Goal: Task Accomplishment & Management: Manage account settings

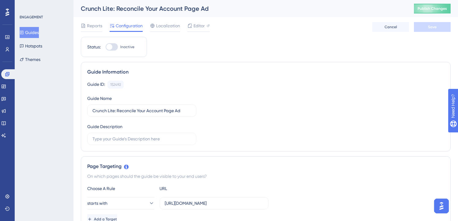
click at [39, 33] on button "Guides" at bounding box center [29, 32] width 19 height 11
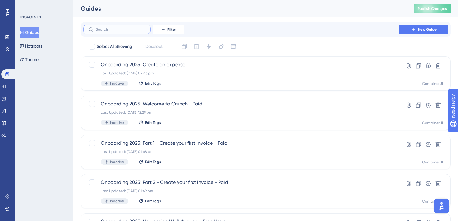
click at [122, 30] on input "text" at bounding box center [121, 29] width 50 height 4
type input "lite"
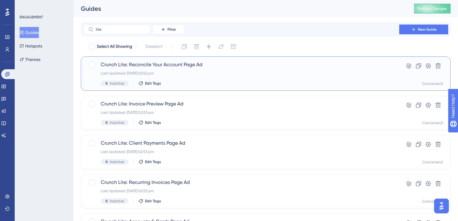
click at [202, 66] on span "Crunch Lite: Reconcile Your Account Page Ad" at bounding box center [241, 64] width 281 height 7
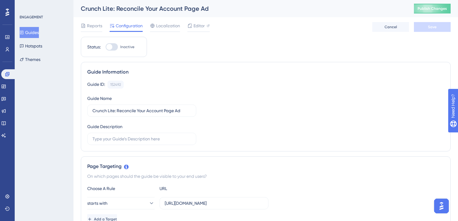
click at [113, 49] on div at bounding box center [112, 46] width 12 height 7
click at [106, 47] on input "Inactive" at bounding box center [105, 47] width 0 height 0
checkbox input "true"
click at [421, 30] on button "Save" at bounding box center [432, 27] width 37 height 10
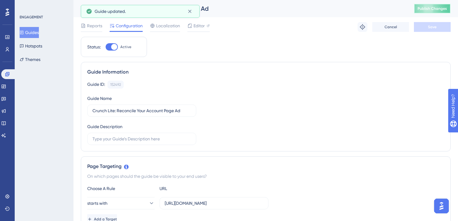
click at [434, 10] on span "Publish Changes" at bounding box center [432, 8] width 29 height 5
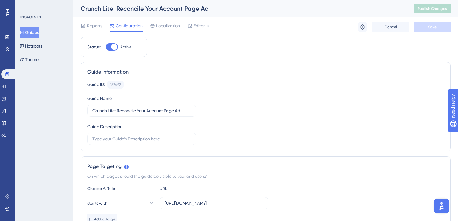
click at [34, 32] on button "Guides" at bounding box center [29, 32] width 19 height 11
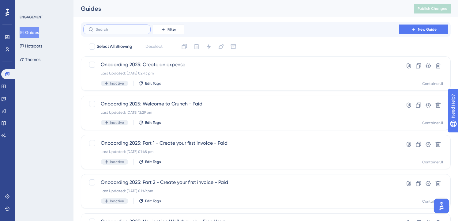
click at [145, 29] on input "text" at bounding box center [121, 29] width 50 height 4
type input "lite"
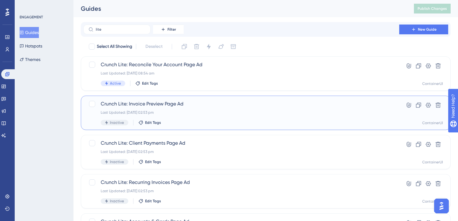
click at [181, 107] on span "Crunch Lite: Invoice Preview Page Ad" at bounding box center [241, 103] width 281 height 7
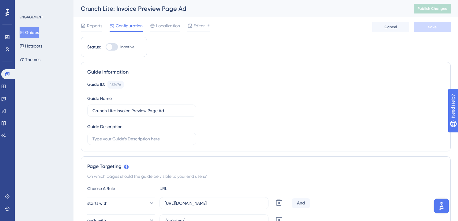
click at [110, 47] on div at bounding box center [109, 47] width 6 height 6
click at [106, 47] on input "Inactive" at bounding box center [105, 47] width 0 height 0
checkbox input "true"
click at [435, 31] on button "Save" at bounding box center [432, 27] width 37 height 10
click at [155, 113] on input "Crunch Lite: Invoice Preview Page Ad" at bounding box center [141, 110] width 99 height 7
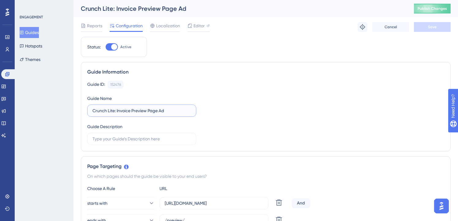
click at [155, 113] on input "Crunch Lite: Invoice Preview Page Ad" at bounding box center [141, 110] width 99 height 7
click at [424, 6] on span "Publish Changes" at bounding box center [432, 8] width 29 height 5
click at [36, 30] on button "Guides" at bounding box center [29, 32] width 19 height 11
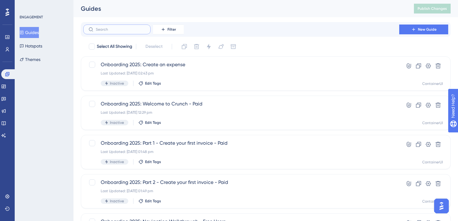
click at [138, 30] on input "text" at bounding box center [121, 29] width 50 height 4
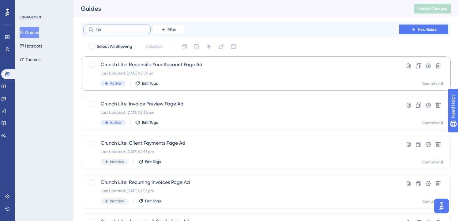
type input "lite"
click at [134, 69] on div "Crunch Lite: Reconcile Your Account Page Ad Last Updated: 01 Oct 2025 08:54 am …" at bounding box center [241, 73] width 281 height 25
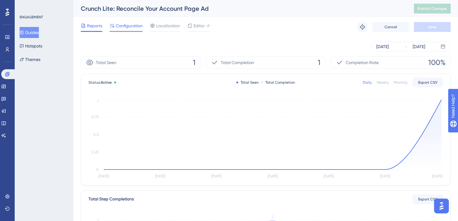
click at [131, 22] on span "Configuration" at bounding box center [129, 25] width 27 height 7
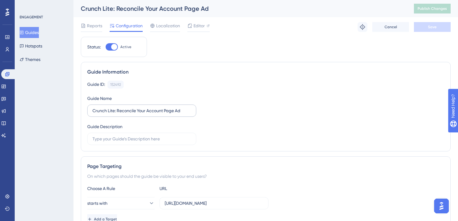
click at [148, 114] on label "Crunch Lite: Reconcile Your Account Page Ad" at bounding box center [141, 110] width 109 height 12
click at [148, 114] on input "Crunch Lite: Reconcile Your Account Page Ad" at bounding box center [141, 110] width 99 height 7
click at [205, 87] on div "Guide ID: 152492 Copy" at bounding box center [265, 85] width 357 height 8
click at [30, 32] on button "Guides" at bounding box center [29, 32] width 19 height 11
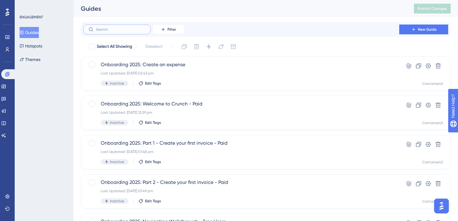
click at [121, 29] on input "text" at bounding box center [121, 29] width 50 height 4
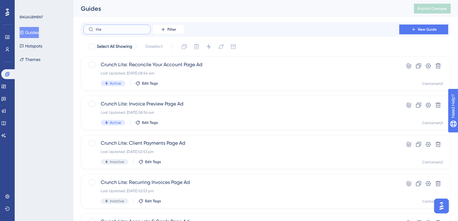
type input "lite"
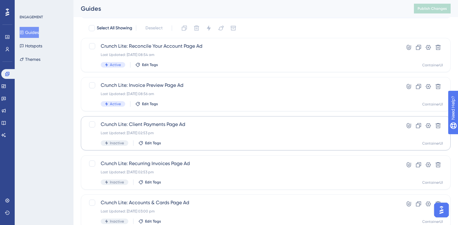
scroll to position [19, 0]
click at [201, 134] on div "Last Updated: 30 Sept 2025 02:53 pm" at bounding box center [241, 132] width 281 height 5
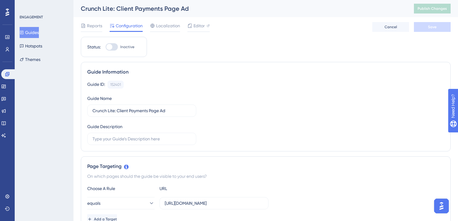
click at [111, 46] on div at bounding box center [109, 47] width 6 height 6
click at [106, 47] on input "Inactive" at bounding box center [105, 47] width 0 height 0
checkbox input "true"
click at [443, 27] on button "Save" at bounding box center [432, 27] width 37 height 10
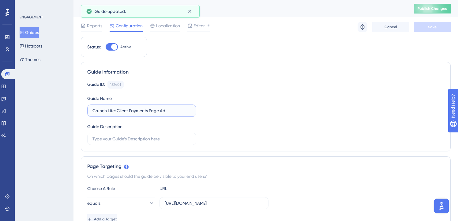
click at [134, 111] on input "Crunch Lite: Client Payments Page Ad" at bounding box center [141, 110] width 99 height 7
click at [422, 8] on button "Publish Changes" at bounding box center [432, 9] width 37 height 10
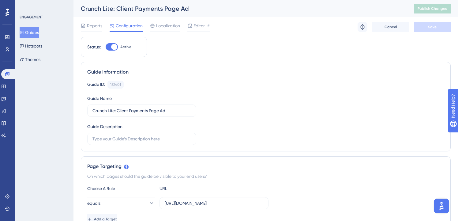
click at [37, 32] on button "Guides" at bounding box center [29, 32] width 19 height 11
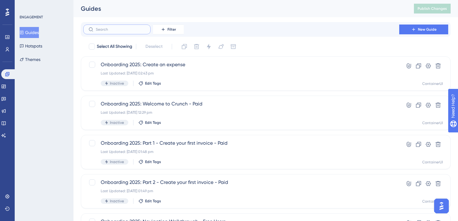
click at [139, 31] on input "text" at bounding box center [121, 29] width 50 height 4
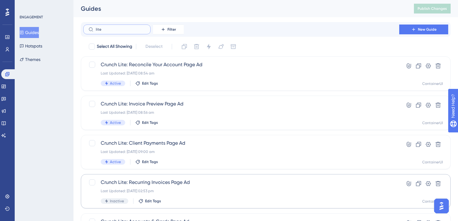
type input "lite"
click at [162, 182] on span "Crunch Lite: Recurring Invoices Page Ad" at bounding box center [241, 182] width 281 height 7
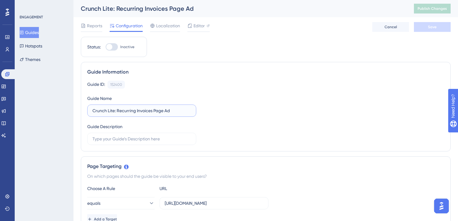
click at [134, 113] on input "Crunch Lite: Recurring Invoices Page Ad" at bounding box center [141, 110] width 99 height 7
click at [117, 49] on div at bounding box center [112, 46] width 12 height 7
click at [106, 47] on input "Inactive" at bounding box center [105, 47] width 0 height 0
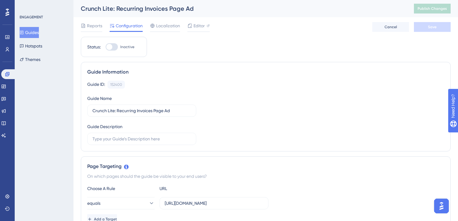
checkbox input "true"
click at [445, 30] on button "Save" at bounding box center [432, 27] width 37 height 10
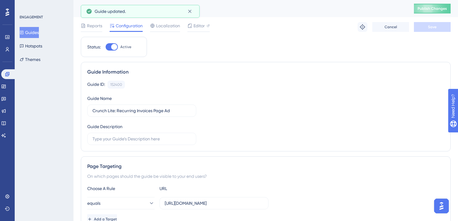
click at [438, 6] on span "Publish Changes" at bounding box center [432, 8] width 29 height 5
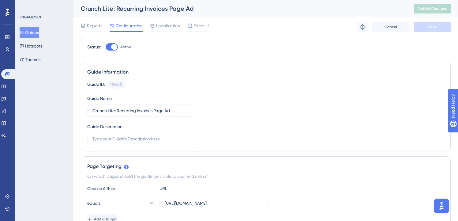
click at [37, 33] on button "Guides" at bounding box center [29, 32] width 19 height 11
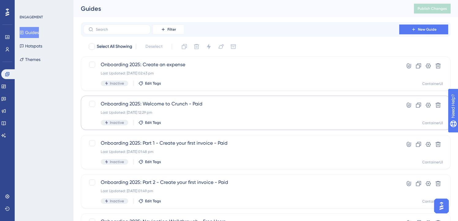
scroll to position [1, 0]
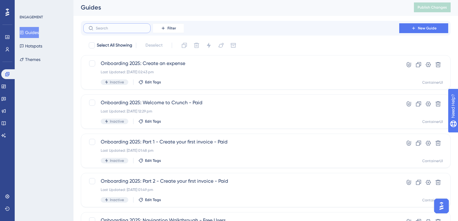
click at [116, 28] on input "text" at bounding box center [121, 28] width 50 height 4
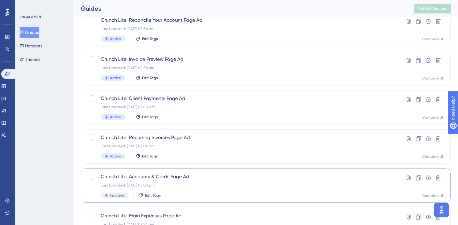
scroll to position [52, 0]
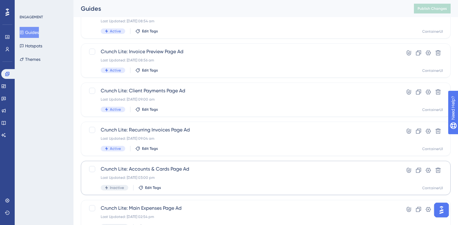
type input "lite"
click at [157, 173] on div "Crunch Lite: Accounts & Cards Page Ad Last Updated: 30 Sept 2025 03:00 pm Inact…" at bounding box center [241, 178] width 281 height 25
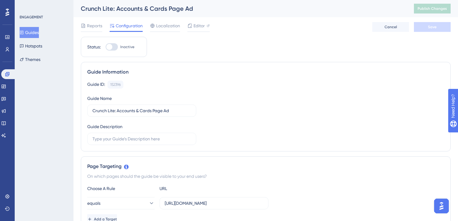
click at [111, 46] on div at bounding box center [109, 47] width 6 height 6
click at [106, 47] on input "Inactive" at bounding box center [105, 47] width 0 height 0
checkbox input "true"
click at [433, 31] on button "Save" at bounding box center [432, 27] width 37 height 10
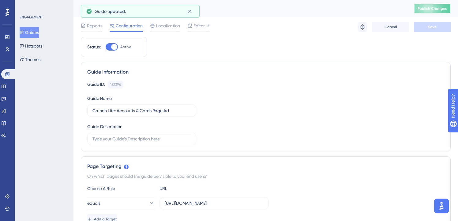
click at [433, 13] on button "Publish Changes" at bounding box center [432, 9] width 37 height 10
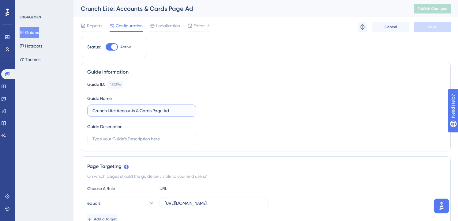
click at [160, 110] on input "Crunch Lite: Accounts & Cards Page Ad" at bounding box center [141, 110] width 99 height 7
click at [234, 95] on div "Guide ID: 152396 Copy Guide Name Crunch Lite: Accounts & Cards Page Ad Guide De…" at bounding box center [265, 113] width 357 height 64
click at [39, 30] on button "Guides" at bounding box center [29, 32] width 19 height 11
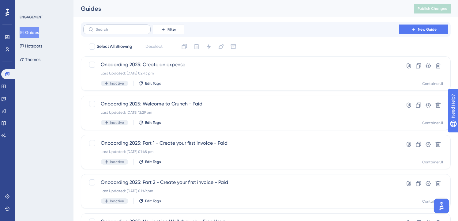
click at [126, 33] on label at bounding box center [116, 30] width 67 height 10
click at [126, 32] on input "text" at bounding box center [121, 29] width 50 height 4
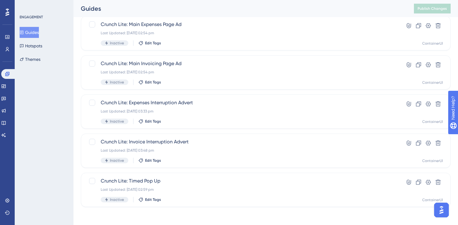
scroll to position [238, 0]
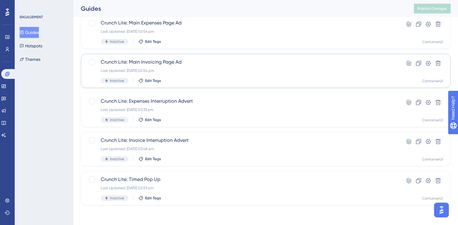
type input "lite"
click at [160, 59] on span "Crunch Lite: Main Invoicing Page Ad" at bounding box center [241, 61] width 281 height 7
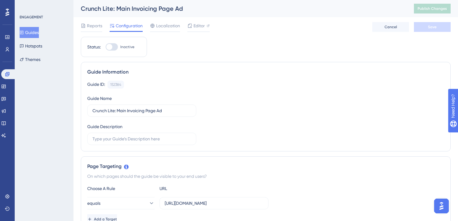
click at [114, 44] on div at bounding box center [112, 46] width 12 height 7
click at [106, 47] on input "Inactive" at bounding box center [105, 47] width 0 height 0
checkbox input "true"
click at [443, 27] on button "Save" at bounding box center [432, 27] width 37 height 10
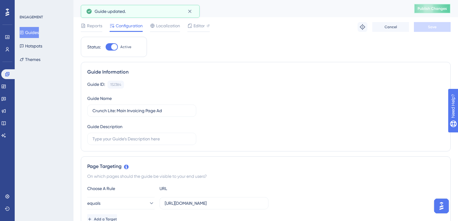
click at [443, 8] on span "Publish Changes" at bounding box center [432, 8] width 29 height 5
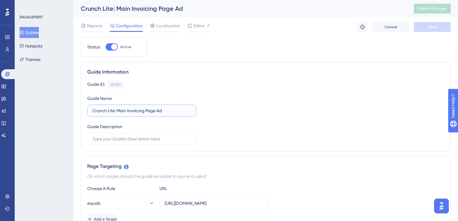
click at [168, 110] on input "Crunch Lite: Main Invoicing Page Ad" at bounding box center [141, 110] width 99 height 7
click at [39, 30] on button "Guides" at bounding box center [29, 32] width 19 height 11
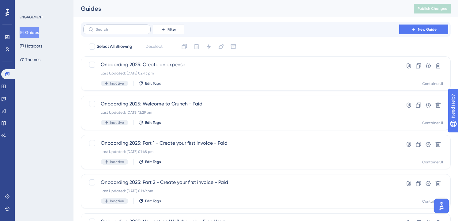
click at [115, 26] on label at bounding box center [116, 30] width 67 height 10
click at [115, 27] on input "text" at bounding box center [121, 29] width 50 height 4
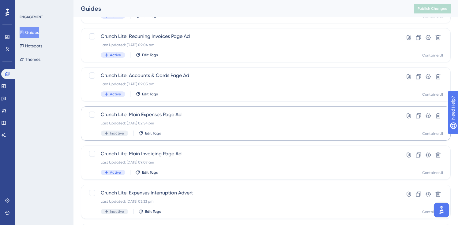
scroll to position [147, 0]
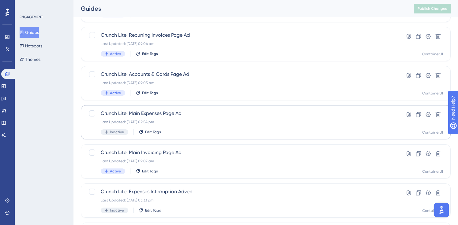
type input "lite"
click at [146, 116] on span "Crunch Lite: Main Expenses Page Ad" at bounding box center [241, 113] width 281 height 7
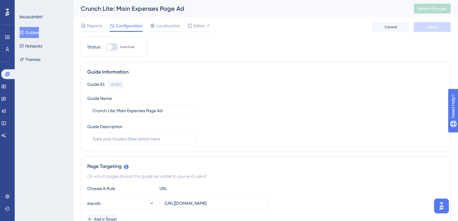
click at [110, 47] on div at bounding box center [109, 47] width 6 height 6
click at [106, 47] on input "Inactive" at bounding box center [105, 47] width 0 height 0
checkbox input "true"
click at [149, 109] on input "Crunch Lite: Main Expenses Page Ad" at bounding box center [141, 110] width 99 height 7
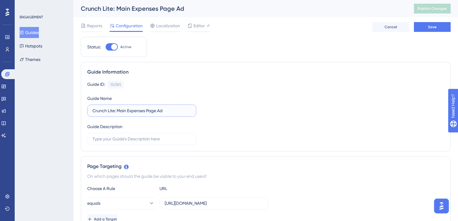
click at [149, 109] on input "Crunch Lite: Main Expenses Page Ad" at bounding box center [141, 110] width 99 height 7
click at [438, 27] on button "Save" at bounding box center [432, 27] width 37 height 10
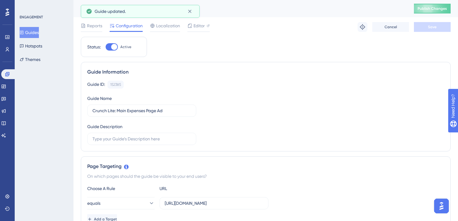
click at [441, 10] on span "Publish Changes" at bounding box center [432, 8] width 29 height 5
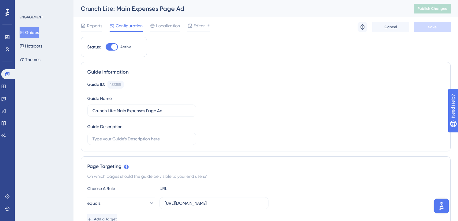
click at [31, 36] on button "Guides" at bounding box center [29, 32] width 19 height 11
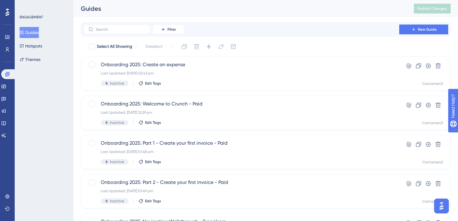
click at [33, 35] on button "Guides" at bounding box center [29, 32] width 19 height 11
click at [133, 27] on input "text" at bounding box center [121, 29] width 50 height 4
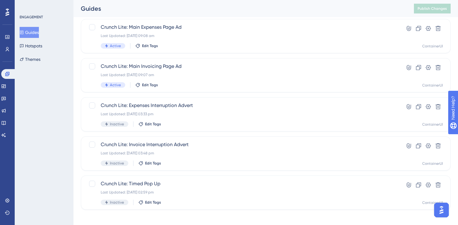
scroll to position [238, 0]
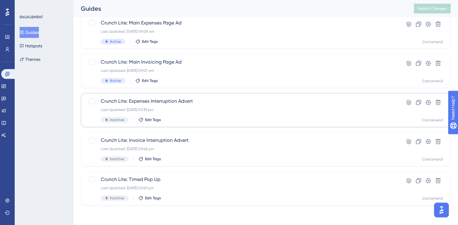
type input "lite"
click at [177, 108] on div "Last Updated: 30 Sept 2025 03:33 pm" at bounding box center [241, 110] width 281 height 5
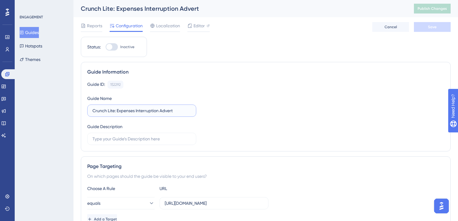
click at [179, 110] on input "Crunch Lite: Expenses Interruption Advert" at bounding box center [141, 110] width 99 height 7
click at [113, 50] on div at bounding box center [112, 46] width 12 height 7
click at [106, 47] on input "Inactive" at bounding box center [105, 47] width 0 height 0
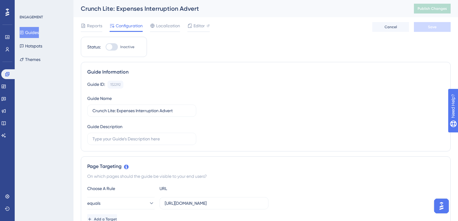
checkbox input "true"
click at [439, 34] on div "Reports Configuration Localization Editor Cancel Save" at bounding box center [266, 27] width 370 height 20
click at [440, 31] on button "Save" at bounding box center [432, 27] width 37 height 10
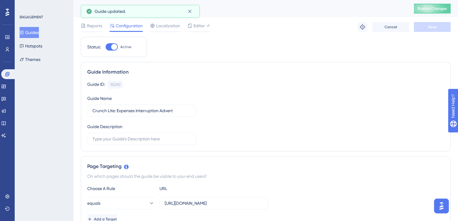
click at [442, 10] on span "Publish Changes" at bounding box center [432, 8] width 29 height 5
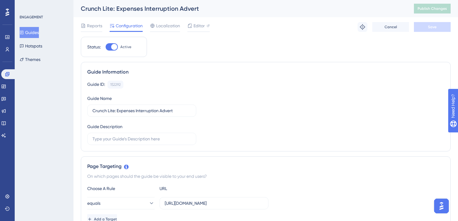
click at [39, 36] on button "Guides" at bounding box center [29, 32] width 19 height 11
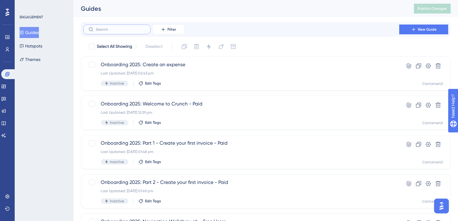
click at [114, 27] on input "text" at bounding box center [121, 29] width 50 height 4
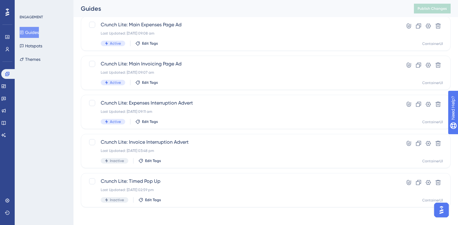
scroll to position [238, 0]
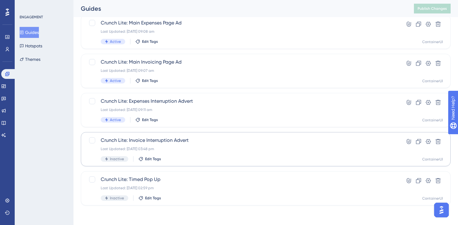
type input "lite"
click at [152, 141] on span "Crunch Lite: Invoice Interruption Advert" at bounding box center [241, 140] width 281 height 7
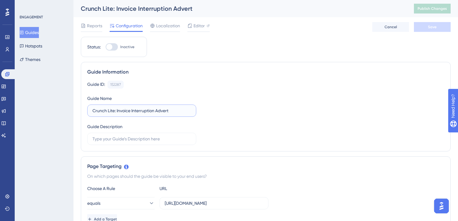
click at [180, 109] on input "Crunch Lite: Invoice Interruption Advert" at bounding box center [141, 110] width 99 height 7
click at [112, 46] on div at bounding box center [112, 46] width 12 height 7
click at [106, 47] on input "Inactive" at bounding box center [105, 47] width 0 height 0
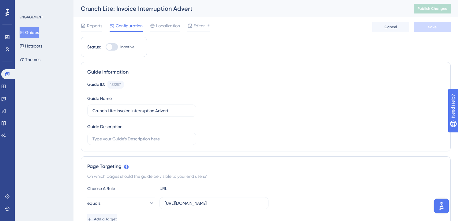
checkbox input "true"
click at [432, 25] on span "Save" at bounding box center [432, 27] width 9 height 5
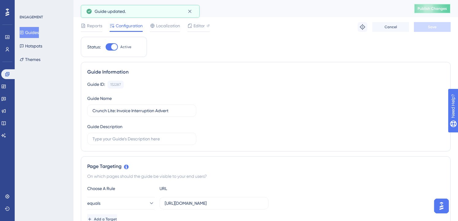
click at [437, 10] on span "Publish Changes" at bounding box center [432, 8] width 29 height 5
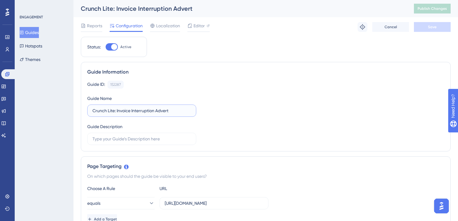
click at [125, 112] on input "Crunch Lite: Invoice Interruption Advert" at bounding box center [141, 110] width 99 height 7
click at [199, 26] on span "Editor" at bounding box center [199, 25] width 11 height 7
click at [441, 6] on button "Publish Changes" at bounding box center [432, 9] width 37 height 10
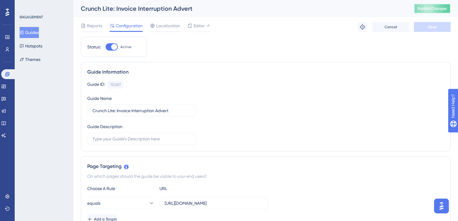
click at [425, 7] on span "Publish Changes" at bounding box center [432, 8] width 29 height 5
click at [24, 31] on icon at bounding box center [21, 33] width 3 height 4
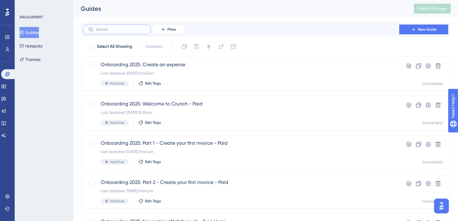
click at [137, 31] on input "text" at bounding box center [121, 29] width 50 height 4
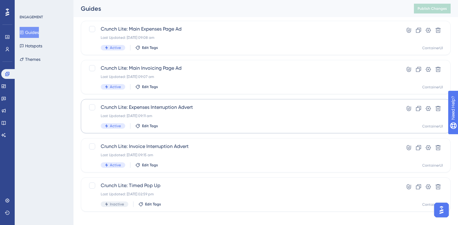
scroll to position [238, 0]
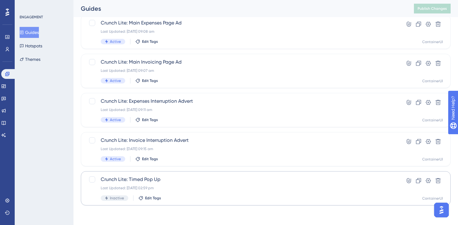
type input "lite"
click at [182, 180] on span "Crunch Lite: Timed Pop Up" at bounding box center [241, 179] width 281 height 7
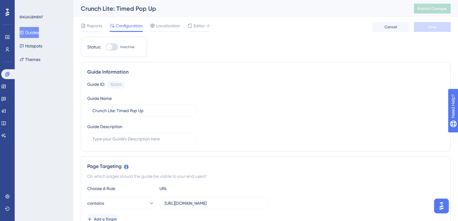
click at [114, 47] on div at bounding box center [112, 46] width 12 height 7
click at [106, 47] on input "Inactive" at bounding box center [105, 47] width 0 height 0
checkbox input "true"
click at [427, 28] on button "Save" at bounding box center [432, 27] width 37 height 10
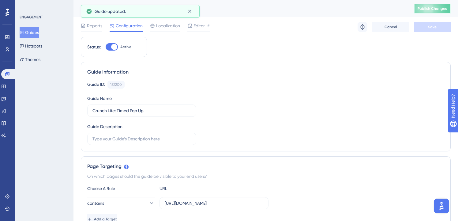
click at [430, 9] on span "Publish Changes" at bounding box center [432, 8] width 29 height 5
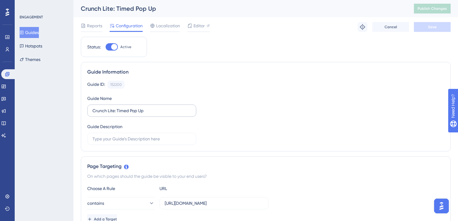
click at [148, 105] on label "Crunch Lite: Timed Pop Up" at bounding box center [141, 110] width 109 height 12
click at [148, 107] on input "Crunch Lite: Timed Pop Up" at bounding box center [141, 110] width 99 height 7
click at [148, 105] on label "Crunch Lite: Timed Pop Up" at bounding box center [141, 110] width 109 height 12
click at [148, 107] on input "Crunch Lite: Timed Pop Up" at bounding box center [141, 110] width 99 height 7
click at [148, 105] on label "Crunch Lite: Timed Pop Up" at bounding box center [141, 110] width 109 height 12
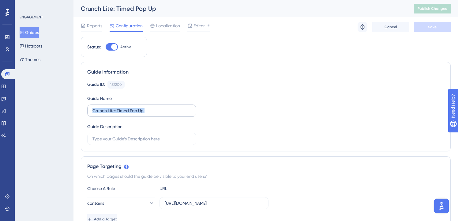
click at [148, 107] on input "Crunch Lite: Timed Pop Up" at bounding box center [141, 110] width 99 height 7
click at [149, 111] on input "Crunch Lite: Timed Pop Up" at bounding box center [141, 110] width 99 height 7
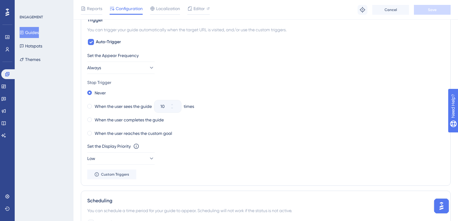
scroll to position [406, 0]
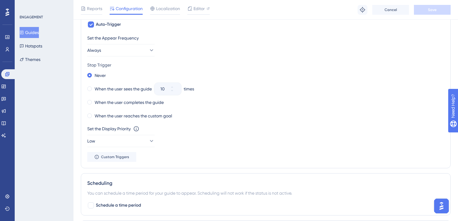
click at [32, 36] on button "Guides" at bounding box center [29, 32] width 19 height 11
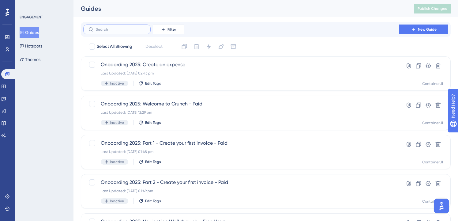
click at [145, 31] on input "text" at bounding box center [121, 29] width 50 height 4
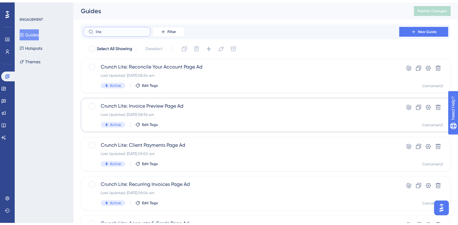
scroll to position [238, 0]
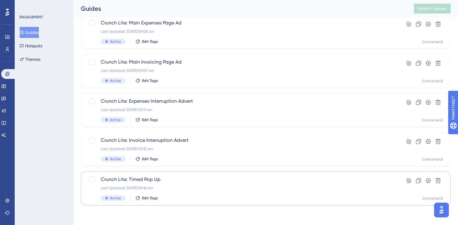
type input "lite"
click at [175, 175] on div "Crunch Lite: Timed Pop Up Last Updated: 01 Oct 2025 09:18 am Active Edit Tags H…" at bounding box center [266, 189] width 370 height 34
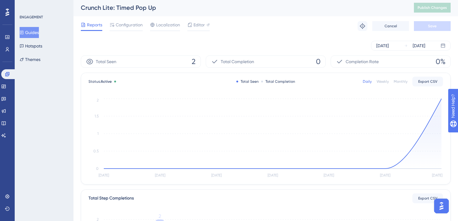
scroll to position [1, 0]
click at [140, 23] on span "Configuration" at bounding box center [129, 24] width 27 height 7
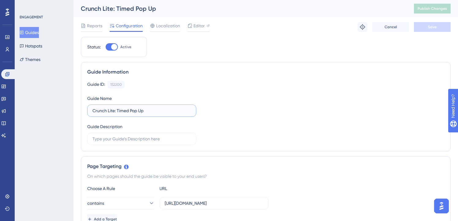
click at [146, 112] on input "Crunch Lite: Timed Pop Up" at bounding box center [141, 110] width 99 height 7
type input "Crunch Lite: Timed Pop Up - 3 minutes"
click at [428, 26] on span "Save" at bounding box center [432, 27] width 9 height 5
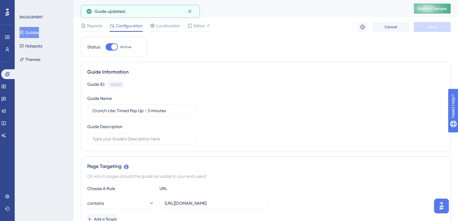
click at [430, 12] on button "Publish Changes" at bounding box center [432, 9] width 37 height 10
click at [35, 34] on button "Guides" at bounding box center [29, 32] width 19 height 11
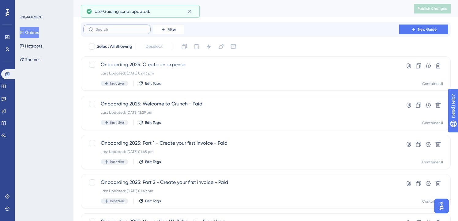
click at [135, 27] on input "text" at bounding box center [121, 29] width 50 height 4
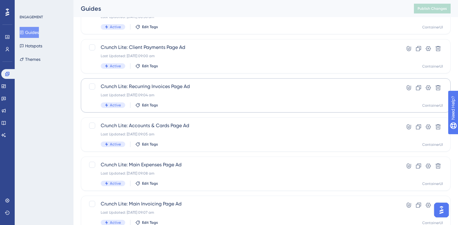
scroll to position [238, 0]
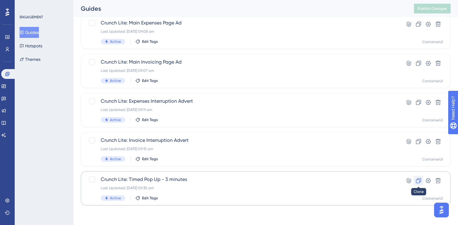
type input "lite"
click at [418, 181] on icon at bounding box center [419, 181] width 6 height 6
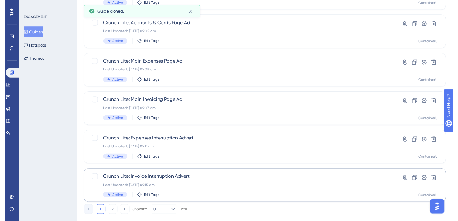
scroll to position [0, 0]
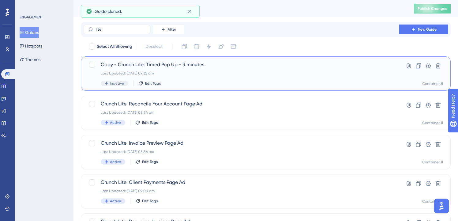
click at [194, 64] on span "Copy - Crunch Lite: Timed Pop Up - 3 minutes" at bounding box center [241, 64] width 281 height 7
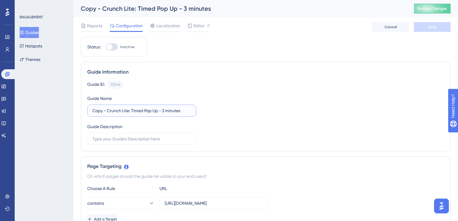
drag, startPoint x: 108, startPoint y: 112, endPoint x: 54, endPoint y: 100, distance: 56.0
click at [149, 111] on input "Crunch Lite: Timed Pop Up - 3 minutes" at bounding box center [141, 110] width 99 height 7
type input "Crunch Lite: Timed Pop Up - 6 minutes"
click at [224, 84] on div "Guide ID: 153146 Copy" at bounding box center [265, 85] width 357 height 8
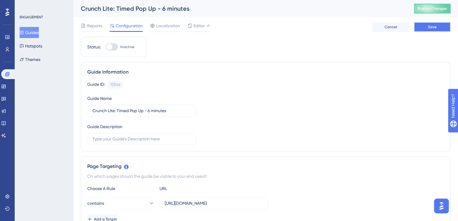
click at [432, 25] on span "Save" at bounding box center [432, 27] width 9 height 5
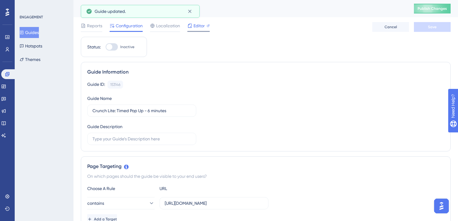
click at [195, 28] on span "Editor" at bounding box center [199, 25] width 11 height 7
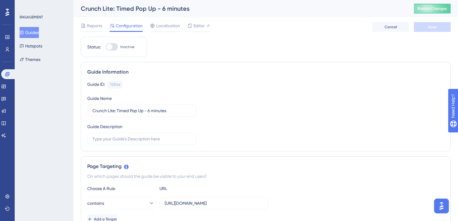
click at [107, 45] on div at bounding box center [109, 47] width 6 height 6
click at [106, 47] on input "Inactive" at bounding box center [105, 47] width 0 height 0
checkbox input "true"
click at [424, 24] on button "Save" at bounding box center [432, 27] width 37 height 10
click at [433, 4] on button "Publish Changes" at bounding box center [432, 9] width 37 height 10
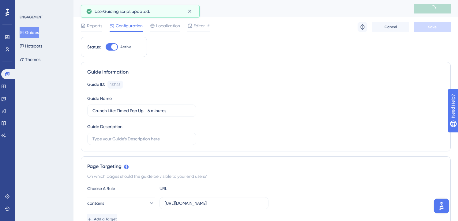
click at [33, 33] on button "Guides" at bounding box center [29, 32] width 19 height 11
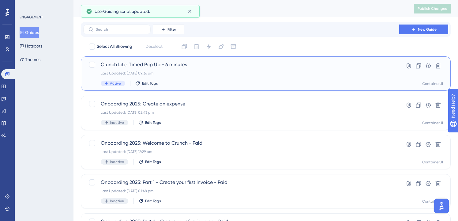
click at [188, 64] on span "Crunch Lite: Timed Pop Up - 6 minutes" at bounding box center [241, 64] width 281 height 7
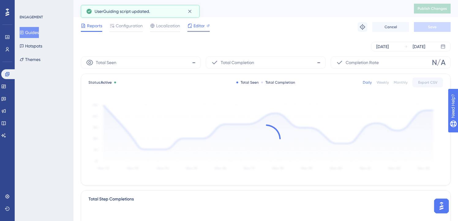
click at [201, 28] on span "Editor" at bounding box center [199, 25] width 11 height 7
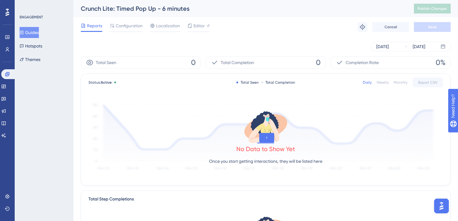
click at [30, 35] on button "Guides" at bounding box center [29, 32] width 19 height 11
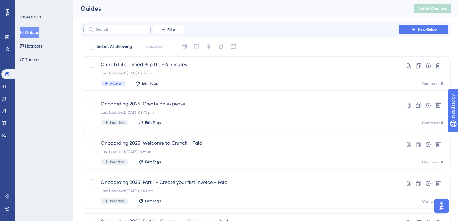
click at [134, 27] on label at bounding box center [116, 30] width 67 height 10
click at [134, 27] on input "text" at bounding box center [121, 29] width 50 height 4
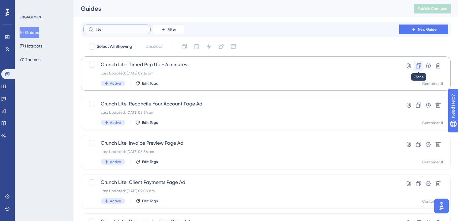
type input "lite"
click at [422, 65] on button at bounding box center [419, 66] width 10 height 10
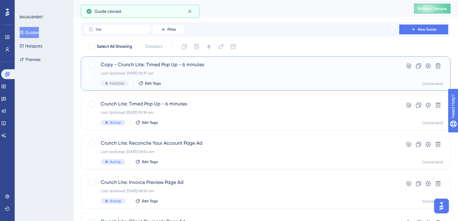
click at [153, 65] on span "Copy - Crunch Lite: Timed Pop Up - 6 minutes" at bounding box center [241, 64] width 281 height 7
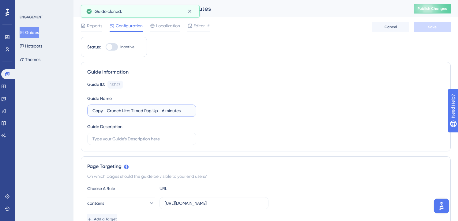
click at [164, 112] on input "Copy - Crunch Lite: Timed Pop Up - 6 minutes" at bounding box center [141, 110] width 99 height 7
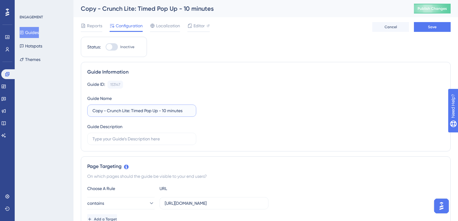
drag, startPoint x: 108, startPoint y: 113, endPoint x: 80, endPoint y: 111, distance: 28.6
type input "Copy - Crunch Lite: Timed Pop Up - 10 minutes"
click at [36, 28] on button "Guides" at bounding box center [29, 32] width 19 height 11
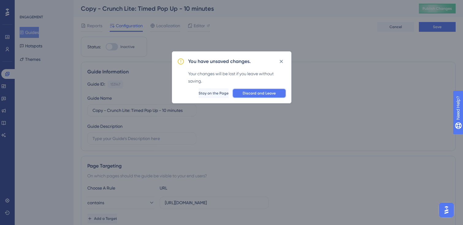
click at [241, 91] on button "Discard and Leave" at bounding box center [259, 94] width 54 height 10
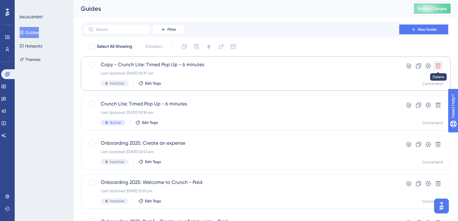
click at [436, 62] on button at bounding box center [438, 66] width 10 height 10
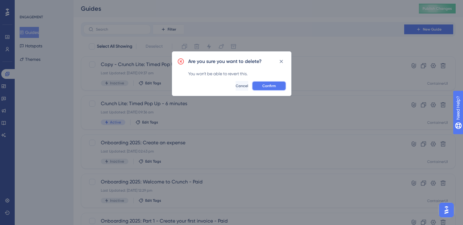
click at [275, 85] on button "Confirm" at bounding box center [269, 86] width 34 height 10
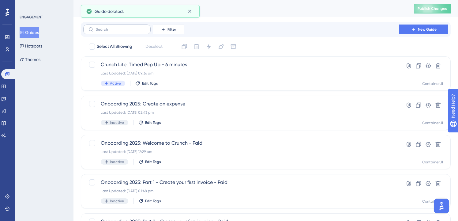
click at [131, 32] on label at bounding box center [116, 30] width 67 height 10
click at [131, 32] on input "text" at bounding box center [121, 29] width 50 height 4
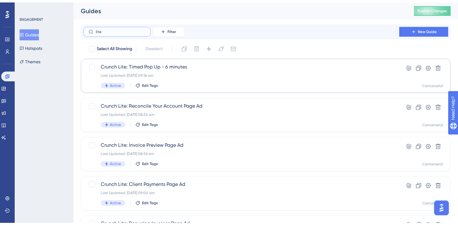
scroll to position [250, 0]
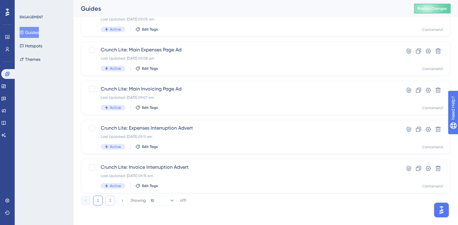
type input "lite"
click at [109, 204] on button "2" at bounding box center [110, 201] width 10 height 10
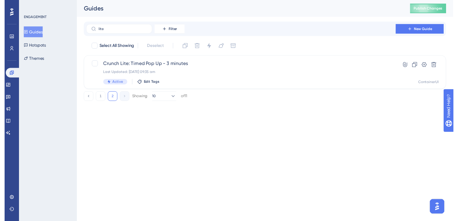
scroll to position [0, 0]
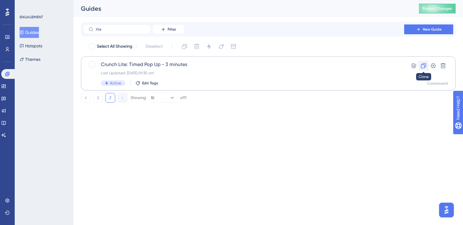
click at [426, 65] on icon at bounding box center [423, 66] width 6 height 6
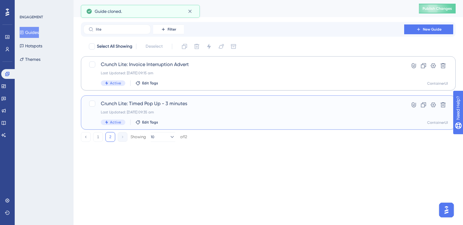
click at [161, 104] on span "Crunch Lite: Timed Pop Up - 3 minutes" at bounding box center [244, 103] width 286 height 7
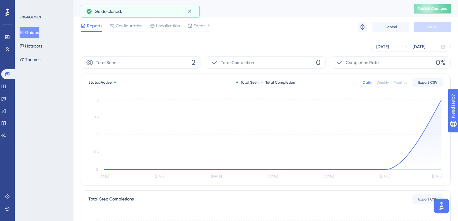
click at [36, 32] on button "Guides" at bounding box center [29, 32] width 19 height 11
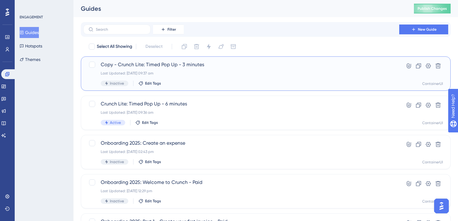
click at [188, 65] on span "Copy - Crunch Lite: Timed Pop Up - 3 minutes" at bounding box center [241, 64] width 281 height 7
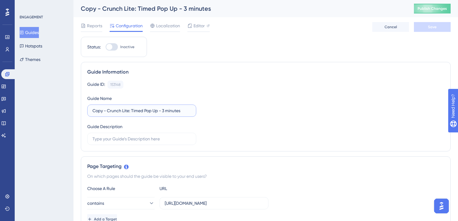
drag, startPoint x: 108, startPoint y: 110, endPoint x: 86, endPoint y: 104, distance: 22.4
click at [86, 104] on div "Guide Information Guide ID: 153148 Copy Guide Name Copy - Crunch Lite: Timed Po…" at bounding box center [266, 106] width 370 height 89
click at [149, 112] on input "Crunch Lite: Timed Pop Up - 3 minutes" at bounding box center [141, 110] width 99 height 7
type input "Crunch Lite: Timed Pop Up - 10 minutes"
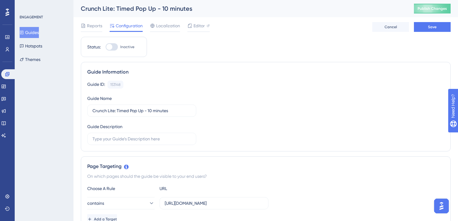
click at [233, 99] on div "Guide ID: 153148 Copy Guide Name Crunch Lite: Timed Pop Up - 10 minutes Guide D…" at bounding box center [265, 113] width 357 height 64
click at [436, 26] on span "Save" at bounding box center [432, 27] width 9 height 5
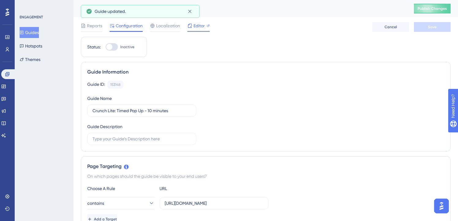
click at [196, 28] on span "Editor" at bounding box center [199, 25] width 11 height 7
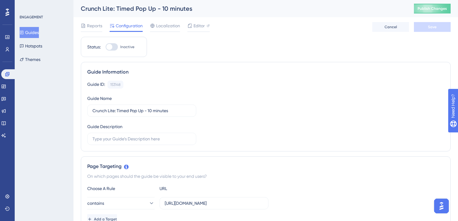
click at [38, 30] on button "Guides" at bounding box center [29, 32] width 19 height 11
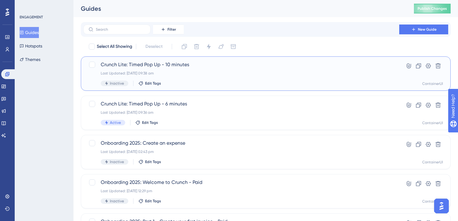
click at [176, 65] on span "Crunch Lite: Timed Pop Up - 10 minutes" at bounding box center [241, 64] width 281 height 7
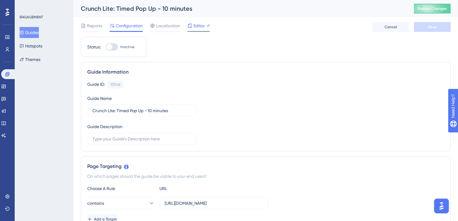
click at [196, 25] on span "Editor" at bounding box center [199, 25] width 11 height 7
click at [110, 44] on div at bounding box center [109, 47] width 6 height 6
click at [106, 47] on input "Inactive" at bounding box center [105, 47] width 0 height 0
checkbox input "true"
click at [442, 26] on button "Save" at bounding box center [432, 27] width 37 height 10
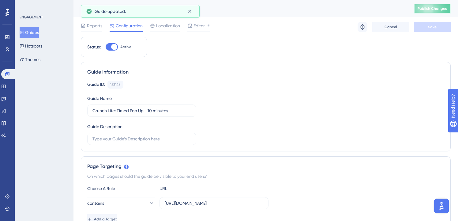
click at [441, 9] on span "Publish Changes" at bounding box center [432, 8] width 29 height 5
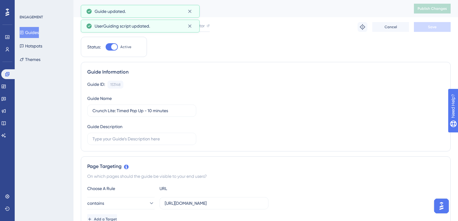
click at [35, 32] on button "Guides" at bounding box center [29, 32] width 19 height 11
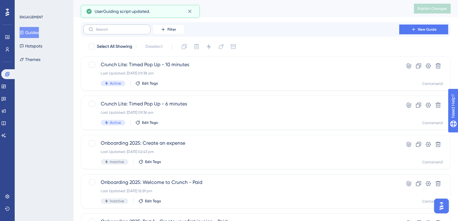
click at [112, 33] on label at bounding box center [116, 30] width 67 height 10
click at [112, 32] on input "text" at bounding box center [121, 29] width 50 height 4
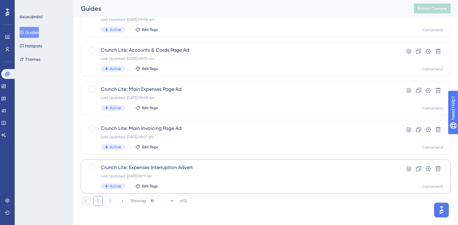
scroll to position [250, 0]
type input "lite"
click at [111, 203] on button "2" at bounding box center [110, 201] width 10 height 10
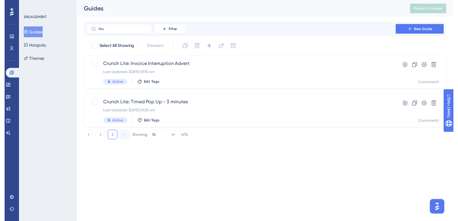
scroll to position [0, 0]
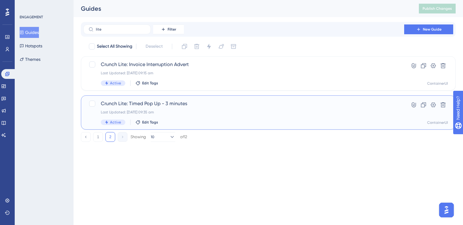
click at [182, 102] on span "Crunch Lite: Timed Pop Up - 3 minutes" at bounding box center [244, 103] width 286 height 7
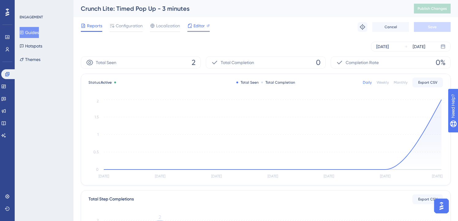
click at [191, 26] on icon at bounding box center [190, 26] width 4 height 4
click at [436, 10] on span "Publish Changes" at bounding box center [432, 8] width 29 height 5
click at [39, 32] on button "Guides" at bounding box center [29, 32] width 19 height 11
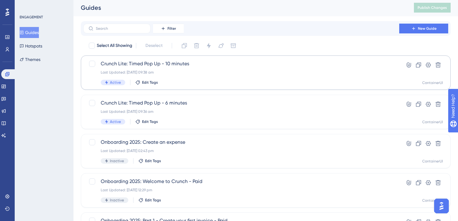
scroll to position [1, 0]
click at [190, 65] on span "Crunch Lite: Timed Pop Up - 10 minutes" at bounding box center [241, 63] width 281 height 7
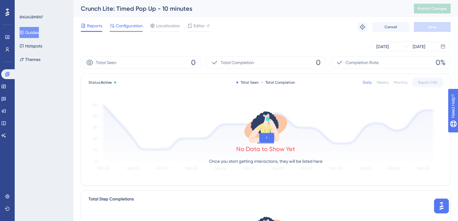
click at [135, 28] on span "Configuration" at bounding box center [129, 25] width 27 height 7
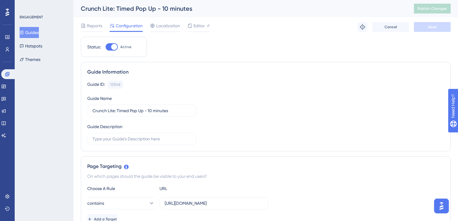
click at [39, 31] on button "Guides" at bounding box center [29, 32] width 19 height 11
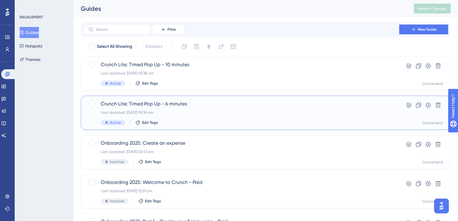
click at [197, 105] on span "Crunch Lite: Timed Pop Up - 6 minutes" at bounding box center [241, 103] width 281 height 7
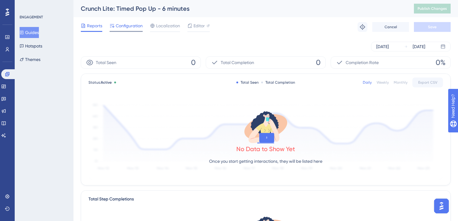
click at [136, 26] on span "Configuration" at bounding box center [129, 25] width 27 height 7
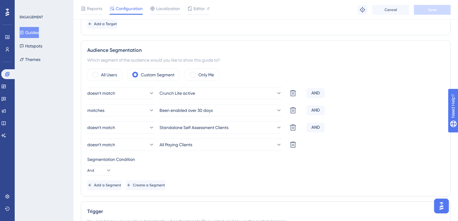
scroll to position [109, 0]
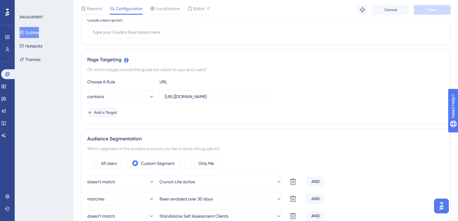
click at [36, 35] on button "Guides" at bounding box center [29, 32] width 19 height 11
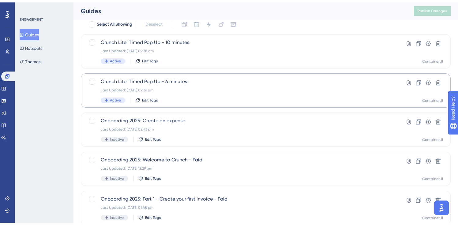
scroll to position [250, 0]
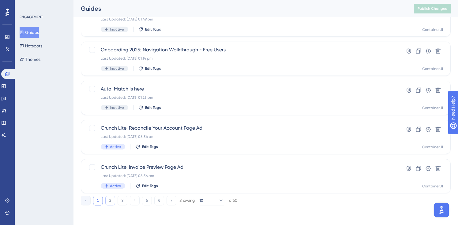
click at [113, 201] on button "2" at bounding box center [110, 201] width 10 height 10
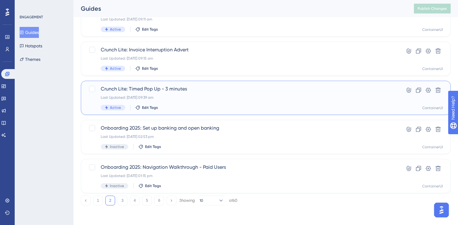
click at [173, 88] on span "Crunch Lite: Timed Pop Up - 3 minutes" at bounding box center [241, 88] width 281 height 7
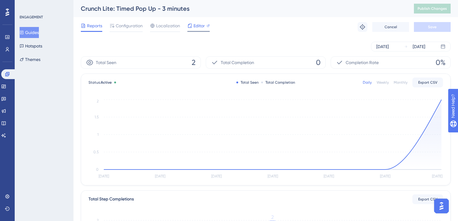
click at [196, 25] on span "Editor" at bounding box center [199, 25] width 11 height 7
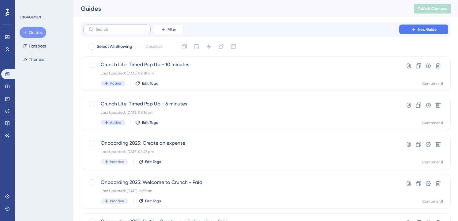
click at [134, 25] on label at bounding box center [116, 30] width 67 height 10
click at [134, 27] on input "text" at bounding box center [121, 29] width 50 height 4
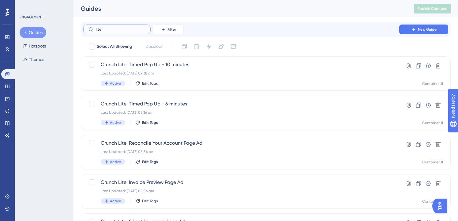
type input "lite"
click at [278, 43] on div "Select All Showing Deselect" at bounding box center [269, 47] width 363 height 10
click at [193, 102] on span "Crunch Lite: Timed Pop Up - 6 minutes" at bounding box center [241, 103] width 281 height 7
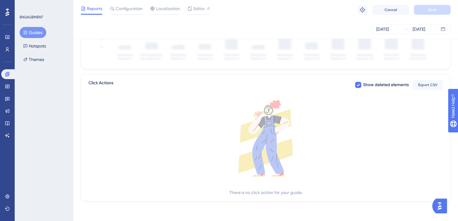
scroll to position [9, 0]
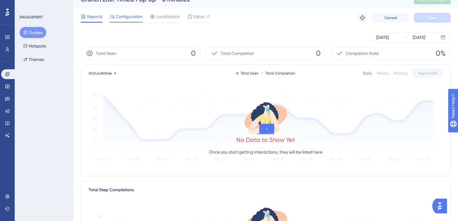
click at [130, 20] on div "Configuration" at bounding box center [126, 18] width 33 height 10
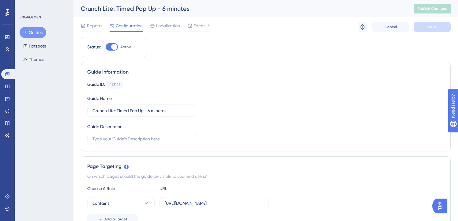
click at [35, 36] on button "Guides" at bounding box center [33, 32] width 27 height 11
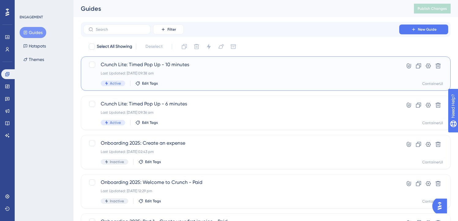
click at [209, 64] on span "Crunch Lite: Timed Pop Up - 10 minutes" at bounding box center [241, 64] width 281 height 7
click at [148, 110] on div "Last Updated: [DATE] 09:36 am" at bounding box center [241, 112] width 281 height 5
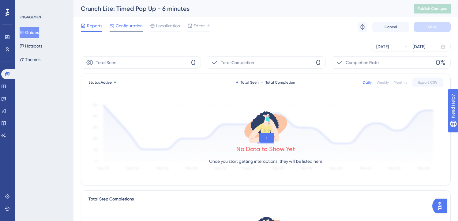
click at [139, 29] on div "Configuration" at bounding box center [126, 27] width 33 height 10
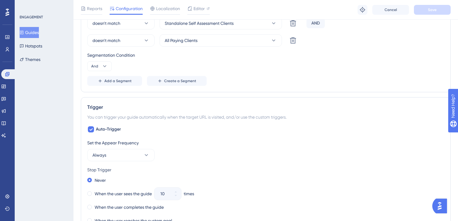
scroll to position [295, 0]
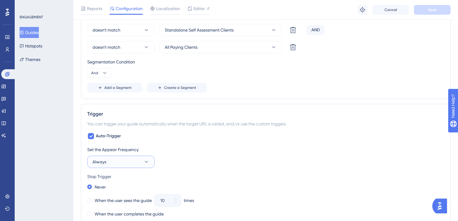
click at [153, 162] on button "Always" at bounding box center [120, 162] width 67 height 12
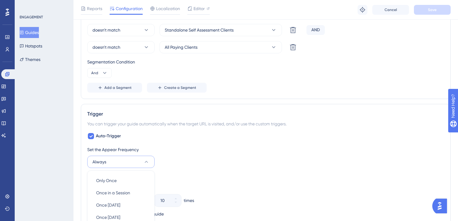
scroll to position [402, 0]
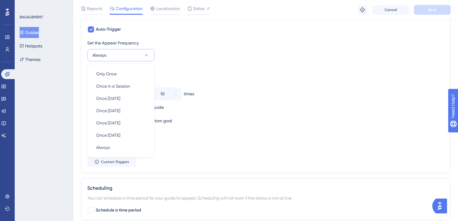
click at [263, 74] on div "Stop Trigger Never When the user sees the guide 10 times When the user complete…" at bounding box center [265, 95] width 357 height 59
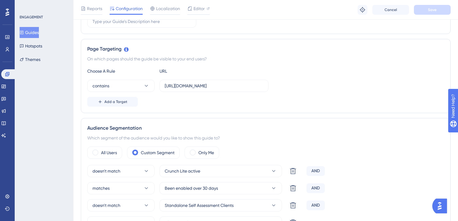
scroll to position [0, 0]
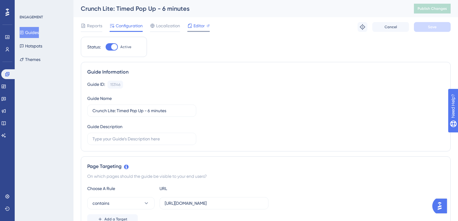
click at [198, 25] on span "Editor" at bounding box center [199, 25] width 11 height 7
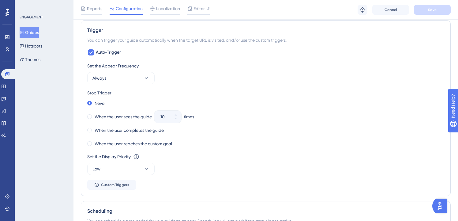
scroll to position [378, 0]
